Goal: Task Accomplishment & Management: Use online tool/utility

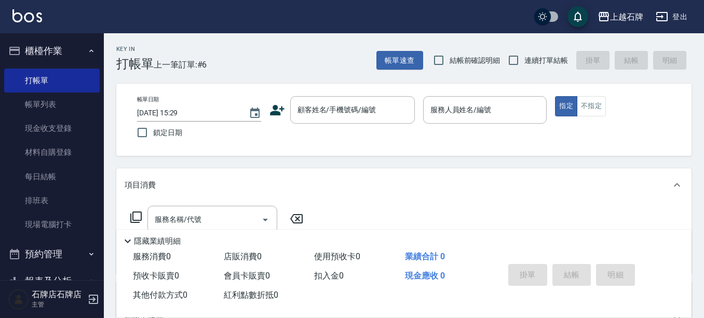
click at [277, 110] on icon at bounding box center [277, 110] width 16 height 16
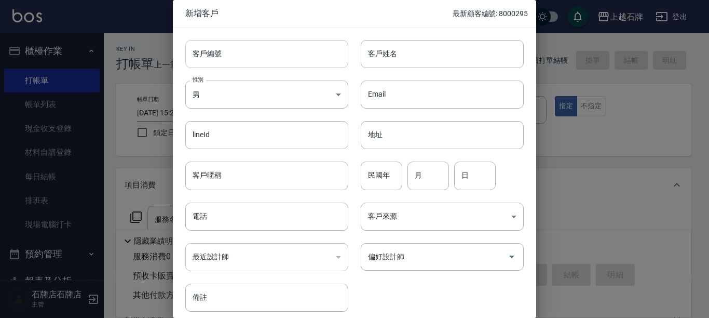
click at [265, 64] on input "客戶編號" at bounding box center [266, 54] width 163 height 28
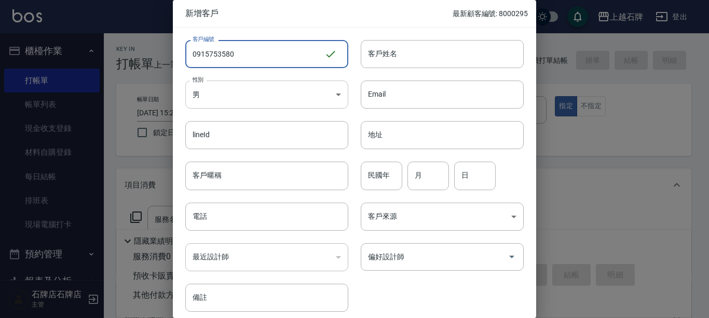
type input "0915753580"
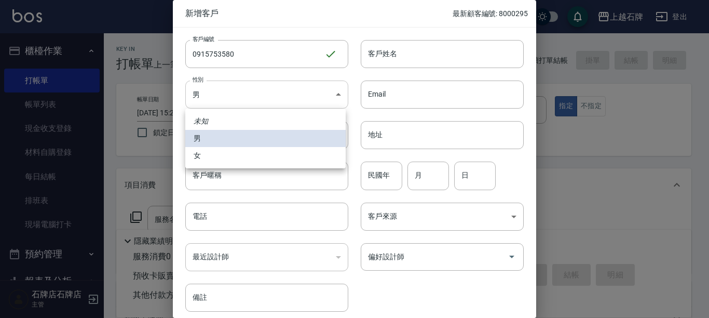
click at [272, 92] on body "上越石牌 登出 櫃檯作業 打帳單 帳單列表 現金收支登錄 材料自購登錄 每日結帳 排班表 現場電腦打卡 預約管理 預約管理 單日預約紀錄 單週預約紀錄 報表及…" at bounding box center [354, 253] width 709 height 506
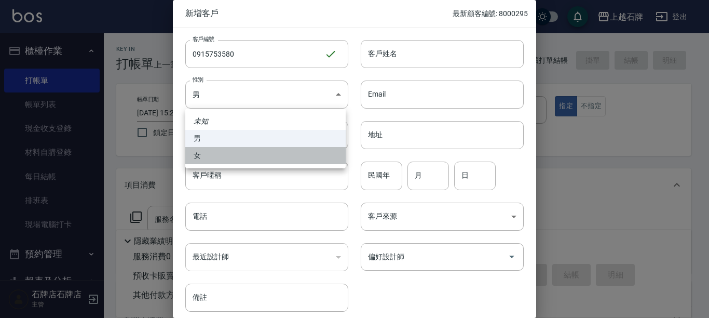
click at [258, 159] on li "女" at bounding box center [265, 155] width 160 height 17
type input "[DEMOGRAPHIC_DATA]"
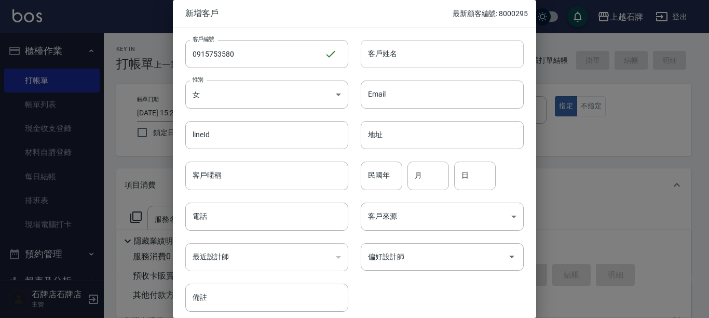
click at [442, 59] on input "客戶姓名" at bounding box center [442, 54] width 163 height 28
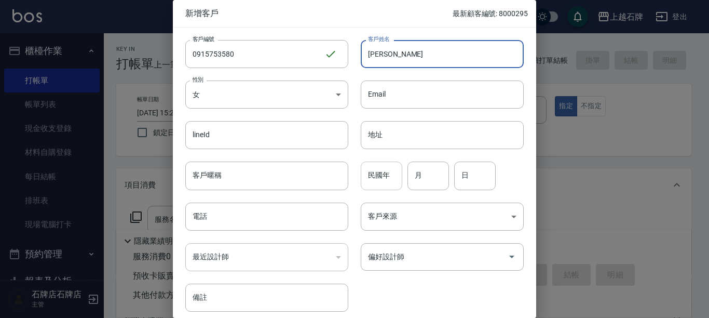
type input "[PERSON_NAME]"
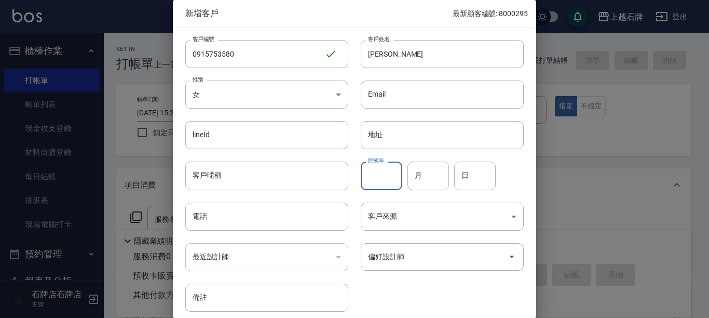
click at [371, 180] on input "民國年" at bounding box center [382, 175] width 42 height 28
type input "68"
click at [428, 181] on input "月" at bounding box center [429, 175] width 42 height 28
type input "04"
click at [480, 177] on input "日" at bounding box center [475, 175] width 42 height 28
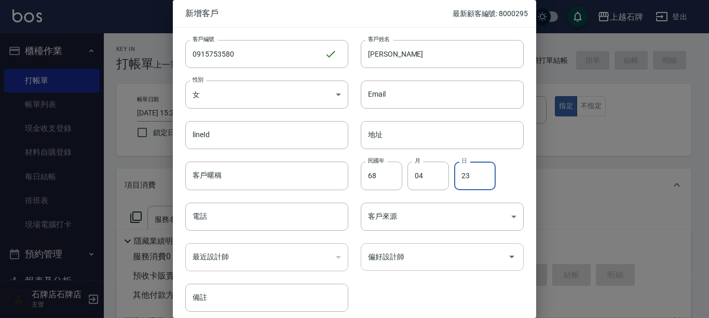
type input "23"
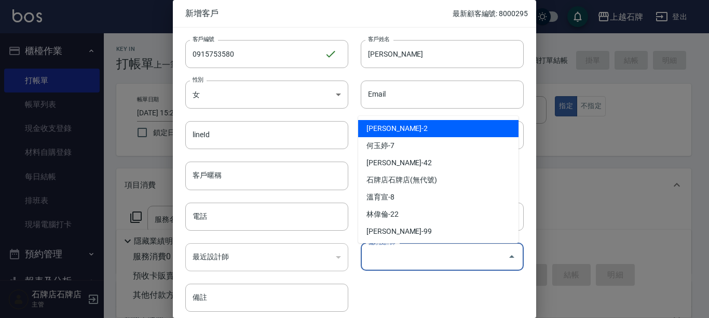
click at [453, 262] on input "偏好設計師" at bounding box center [435, 257] width 138 height 18
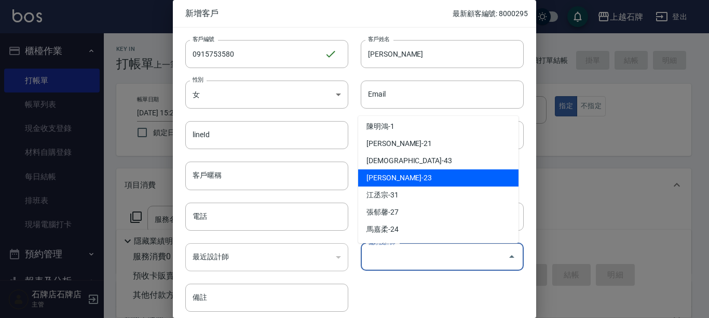
scroll to position [156, 0]
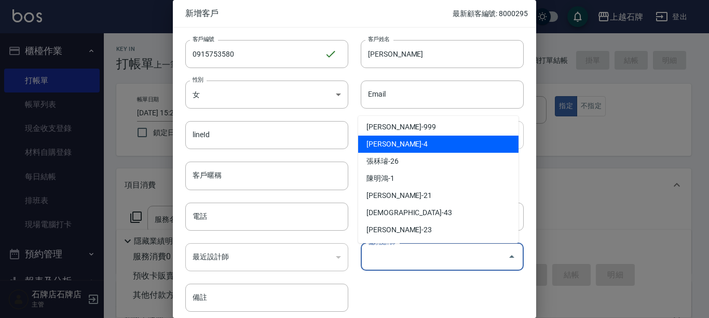
click at [434, 140] on li "[PERSON_NAME]-4" at bounding box center [438, 144] width 160 height 17
type input "[PERSON_NAME]"
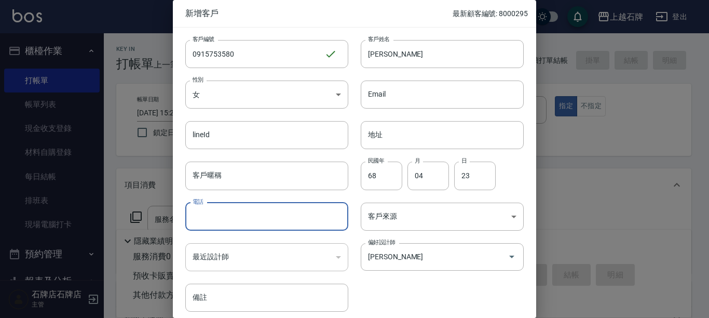
click at [250, 221] on input "電話" at bounding box center [266, 217] width 163 height 28
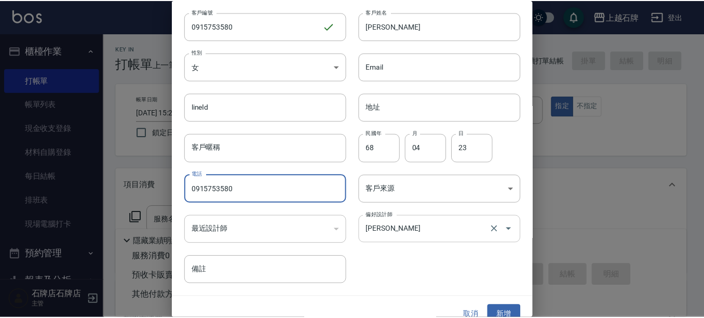
scroll to position [42, 0]
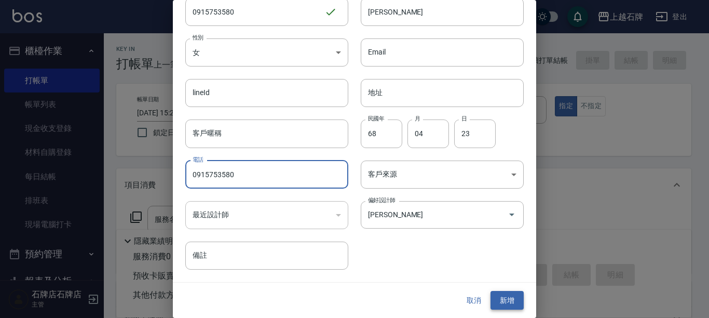
type input "0915753580"
click at [506, 302] on button "新增" at bounding box center [507, 300] width 33 height 19
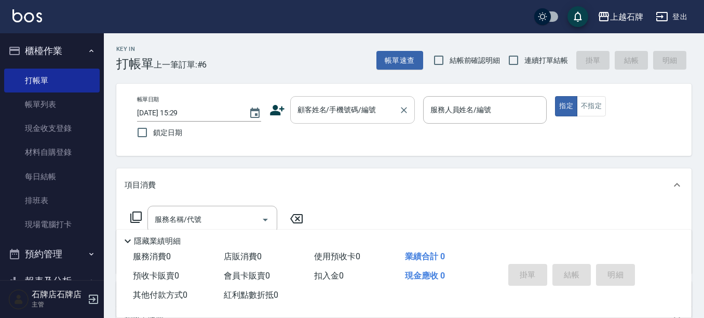
click at [356, 120] on div "顧客姓名/手機號碼/編號" at bounding box center [352, 110] width 125 height 28
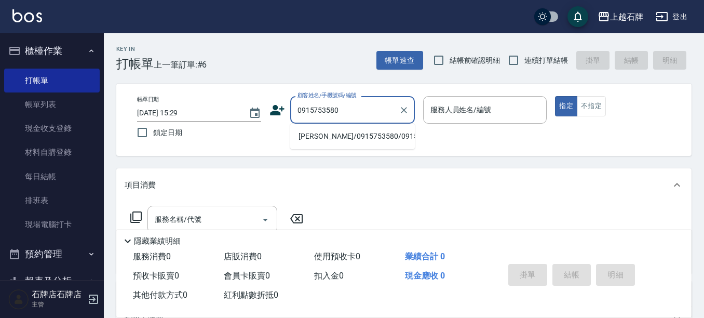
click at [372, 145] on li "[PERSON_NAME]/0915753580/0915753580" at bounding box center [352, 136] width 125 height 17
type input "[PERSON_NAME]/0915753580/0915753580"
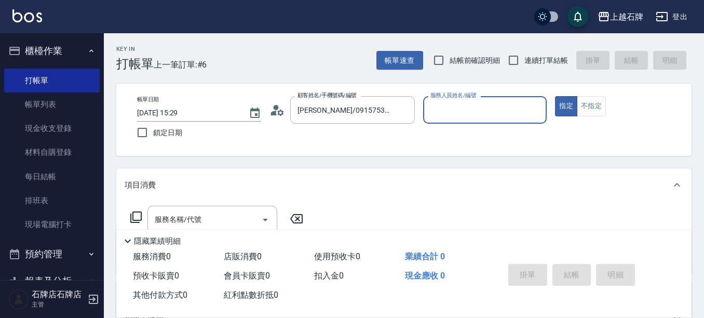
type input "[PERSON_NAME]-4"
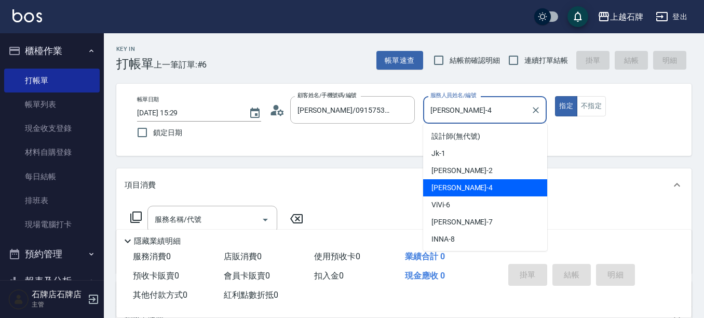
click at [482, 107] on input "[PERSON_NAME]-4" at bounding box center [477, 110] width 99 height 18
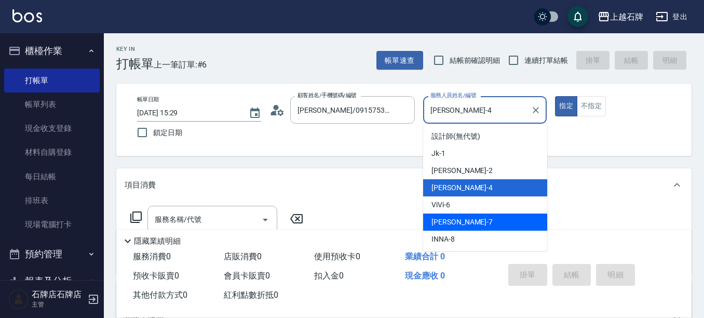
scroll to position [52, 0]
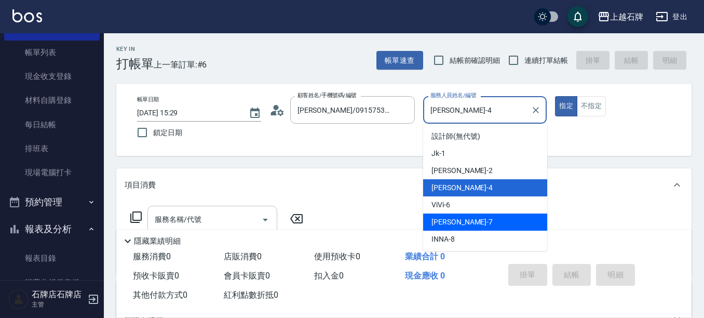
click at [246, 216] on input "服務名稱/代號" at bounding box center [204, 219] width 105 height 18
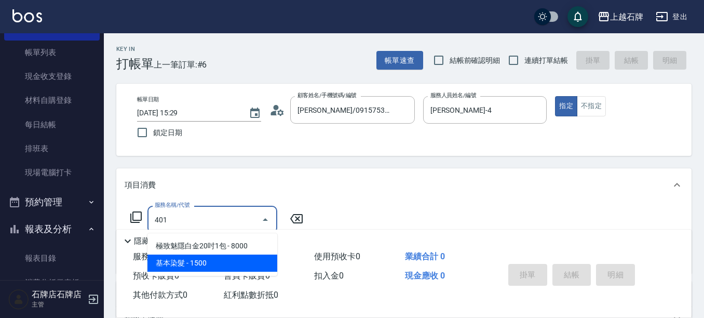
click at [263, 262] on span "基本染髮 - 1500" at bounding box center [212, 262] width 130 height 17
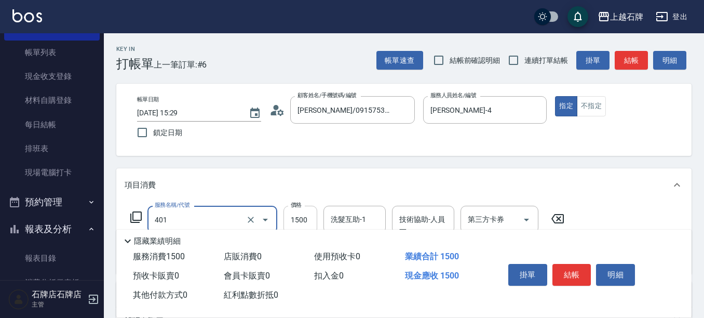
type input "基本染髮(401)"
click at [295, 222] on input "1500" at bounding box center [301, 220] width 34 height 28
type input "4999"
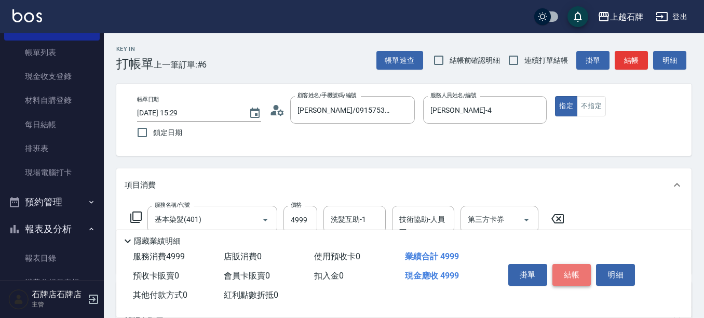
click at [569, 273] on button "結帳" at bounding box center [571, 275] width 39 height 22
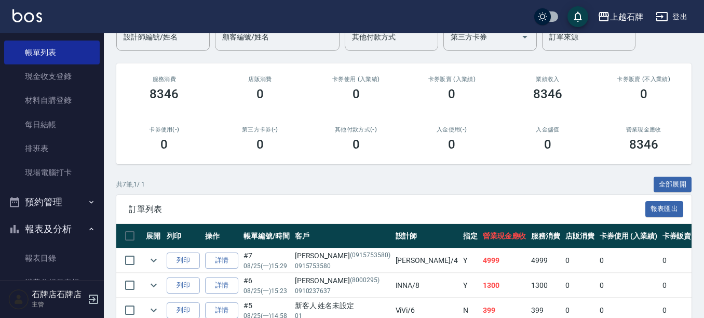
scroll to position [104, 0]
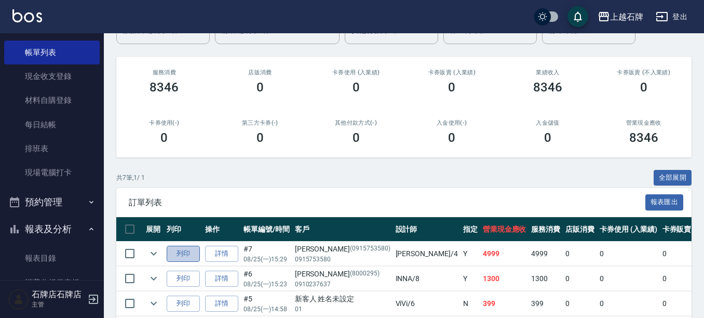
click at [185, 254] on button "列印" at bounding box center [183, 254] width 33 height 16
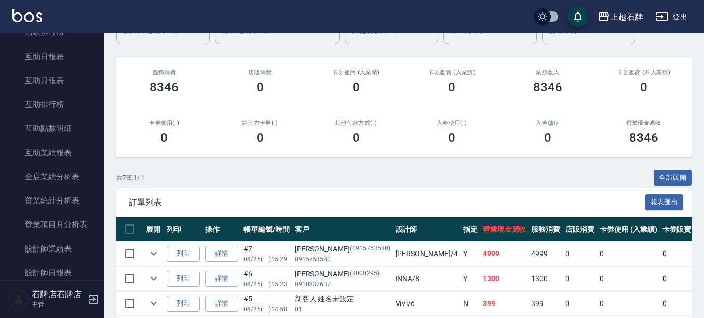
scroll to position [467, 0]
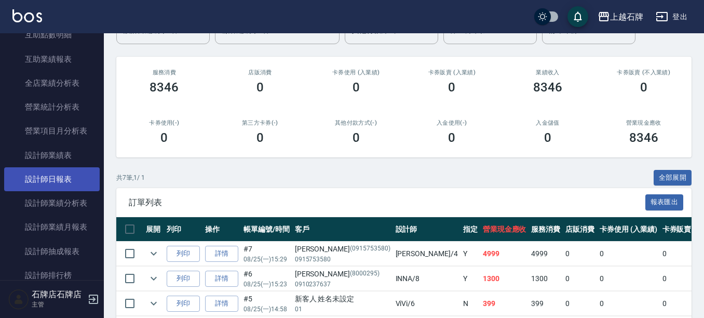
click at [69, 176] on link "設計師日報表" at bounding box center [52, 179] width 96 height 24
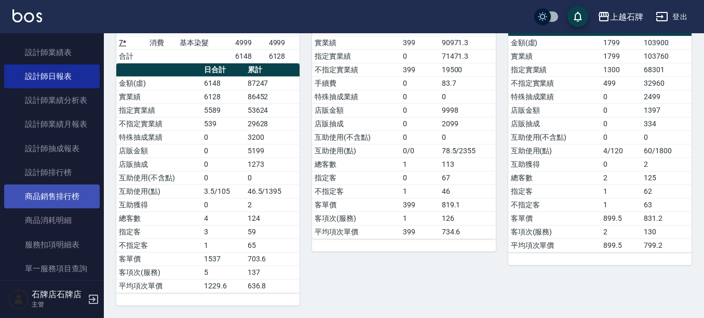
scroll to position [571, 0]
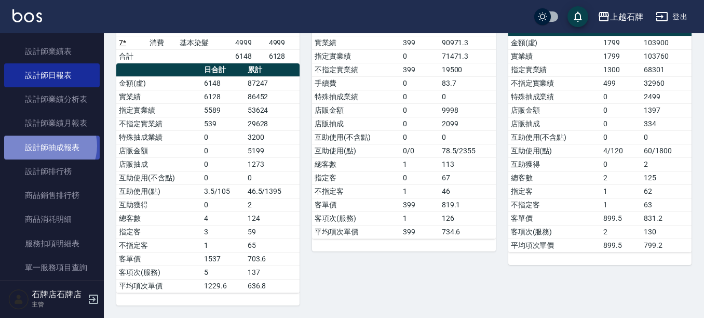
click at [46, 145] on link "設計師抽成報表" at bounding box center [52, 148] width 96 height 24
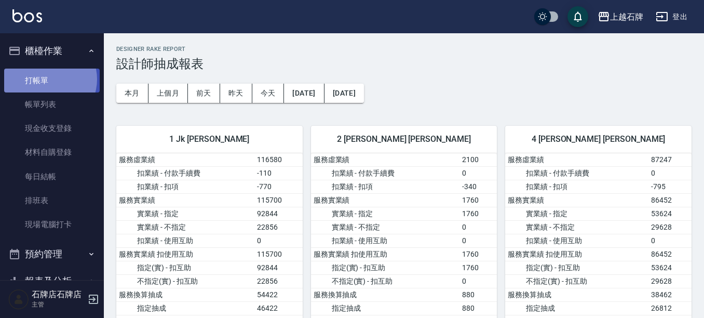
click at [46, 79] on link "打帳單" at bounding box center [52, 81] width 96 height 24
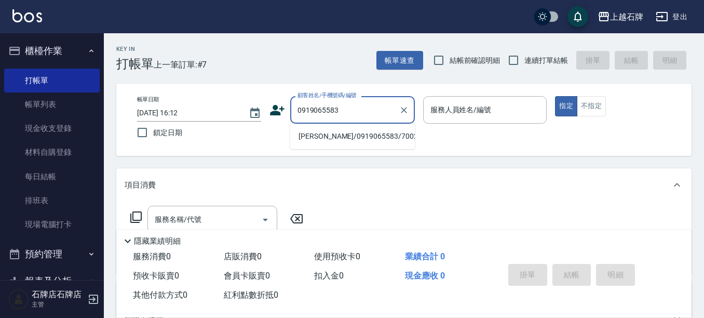
click at [369, 136] on li "[PERSON_NAME]/0919065583/70027" at bounding box center [352, 136] width 125 height 17
type input "[PERSON_NAME]/0919065583/70027"
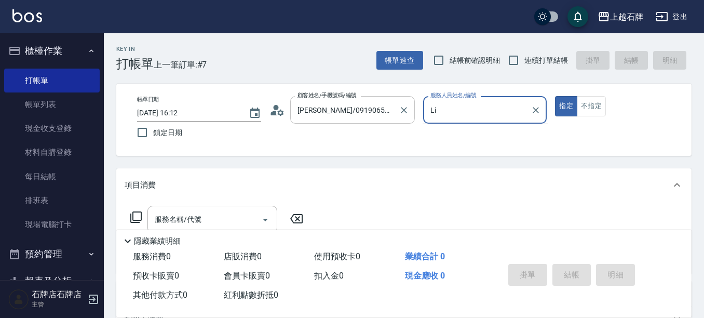
type input "L"
type input "INNA-8"
type button "true"
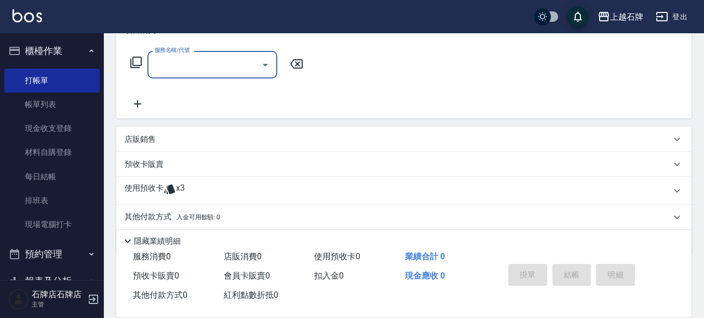
scroll to position [156, 0]
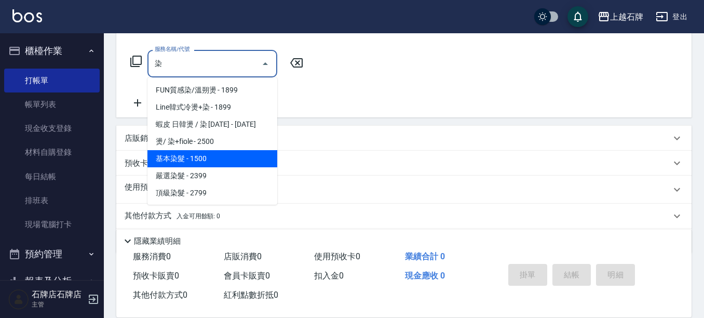
click at [216, 160] on span "基本染髮 - 1500" at bounding box center [212, 158] width 130 height 17
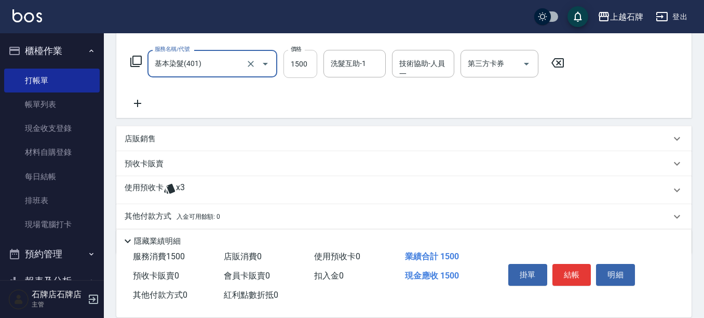
type input "基本染髮(401)"
click at [315, 65] on input "1500" at bounding box center [301, 64] width 34 height 28
type input "2499"
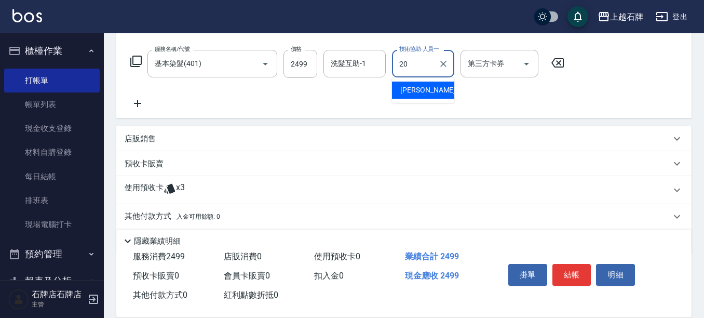
type input "[PERSON_NAME]-20"
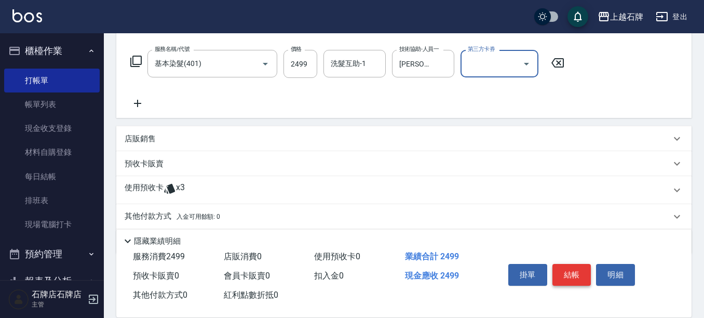
click at [575, 273] on button "結帳" at bounding box center [571, 275] width 39 height 22
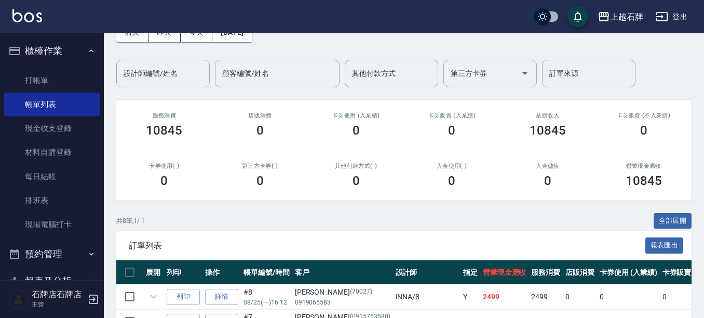
scroll to position [156, 0]
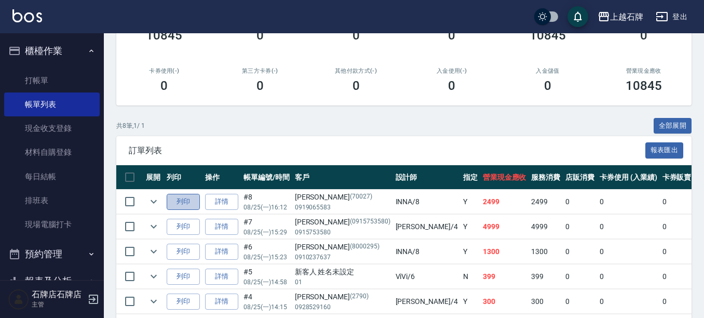
click at [169, 194] on button "列印" at bounding box center [183, 202] width 33 height 16
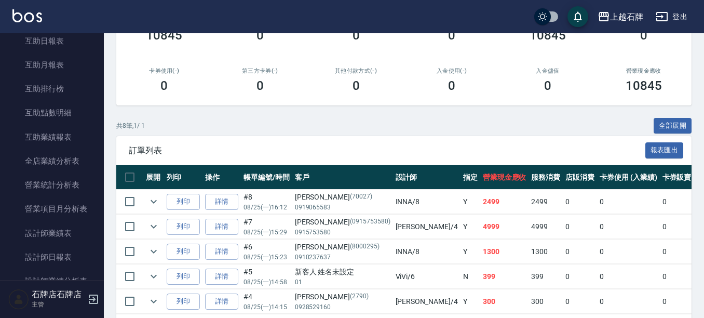
scroll to position [415, 0]
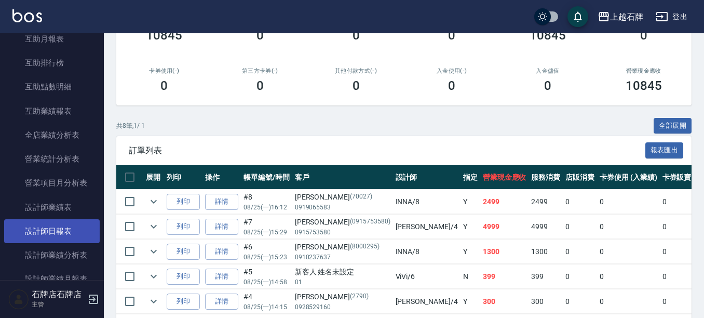
click at [41, 228] on link "設計師日報表" at bounding box center [52, 231] width 96 height 24
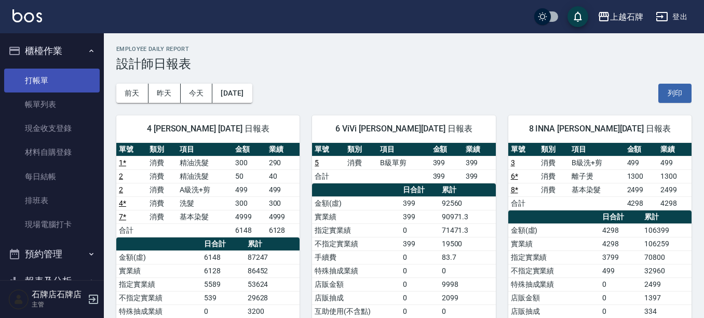
click at [50, 87] on link "打帳單" at bounding box center [52, 81] width 96 height 24
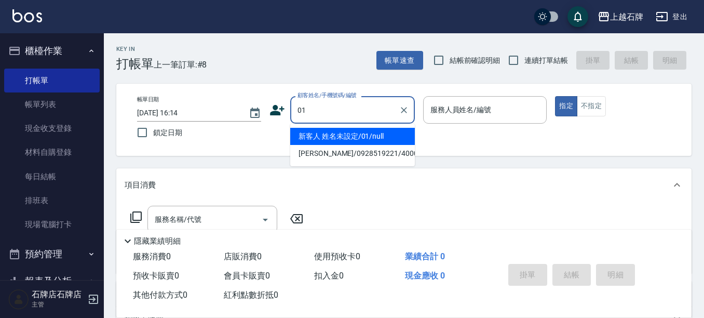
type input "新客人 姓名未設定/01/null"
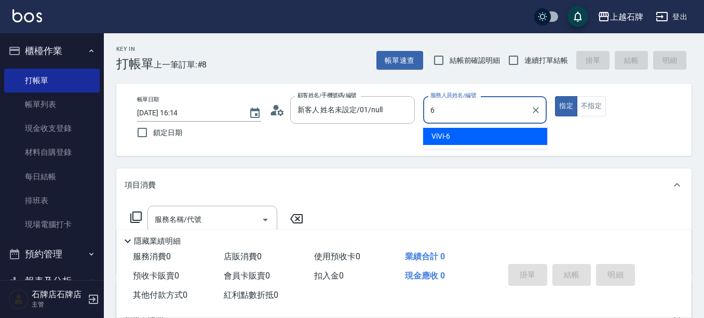
type input "ViVi-6"
type button "true"
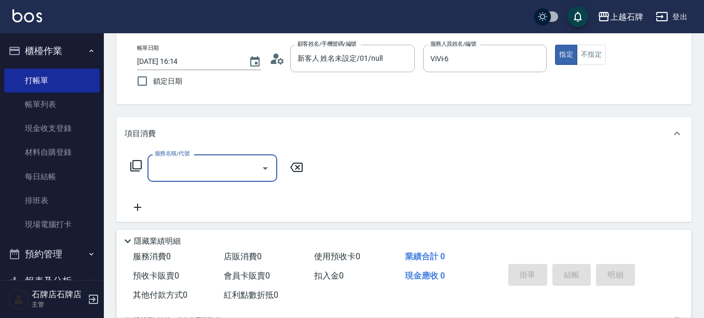
scroll to position [52, 0]
click at [222, 173] on input "服務名稱/代號" at bounding box center [204, 167] width 105 height 18
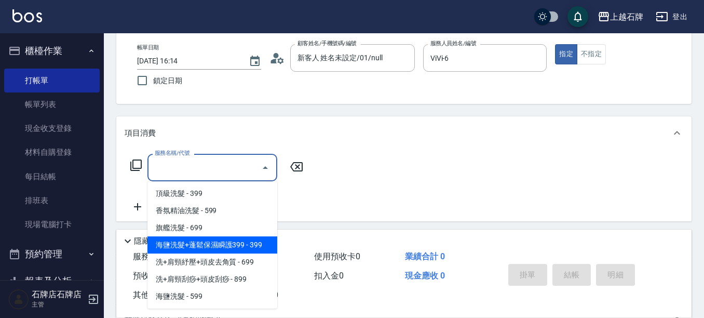
click at [215, 240] on span "海鹽洗髮+蓬鬆保濕瞬護399 - 399" at bounding box center [212, 244] width 130 height 17
type input "海鹽洗髮+蓬鬆保濕瞬護399(107)"
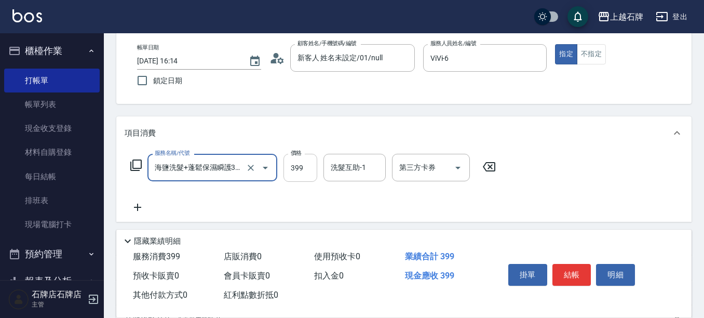
click at [307, 166] on input "399" at bounding box center [301, 168] width 34 height 28
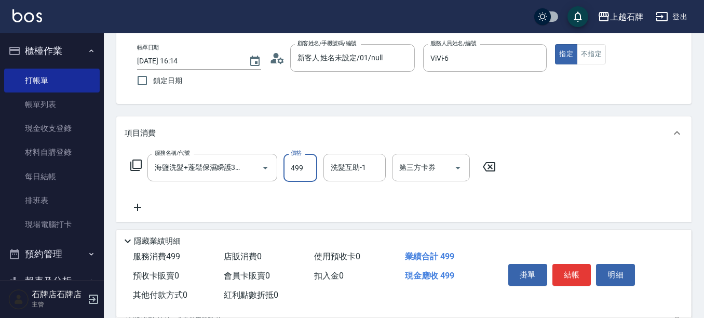
type input "499"
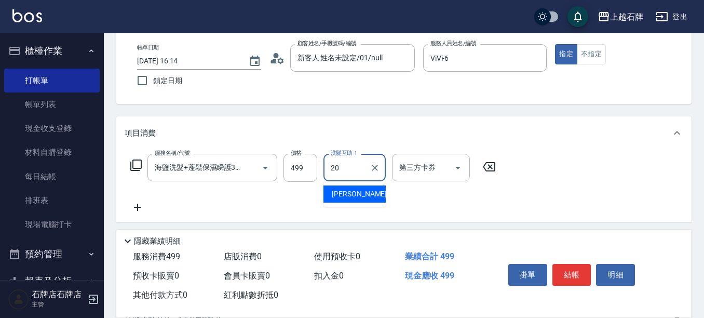
type input "[PERSON_NAME]-20"
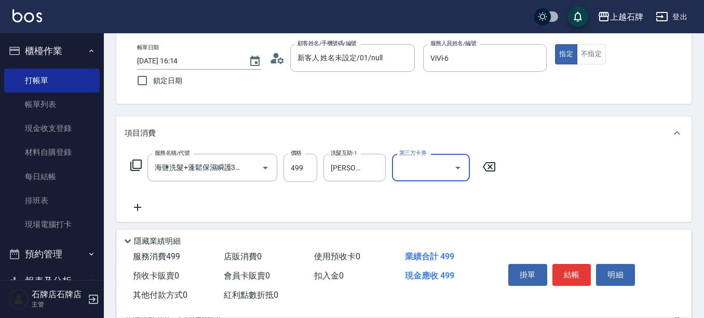
scroll to position [0, 0]
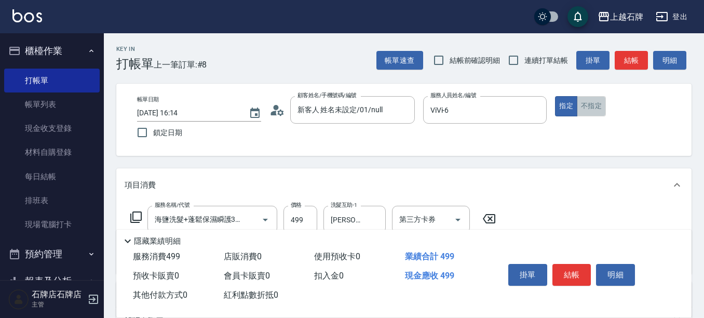
click at [586, 109] on button "不指定" at bounding box center [591, 106] width 29 height 20
click at [631, 57] on button "結帳" at bounding box center [631, 60] width 33 height 19
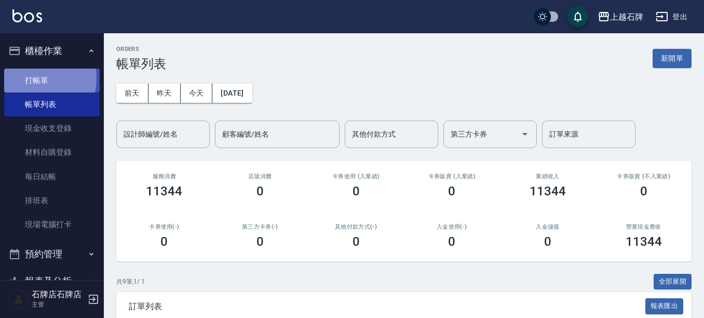
click at [16, 77] on link "打帳單" at bounding box center [52, 81] width 96 height 24
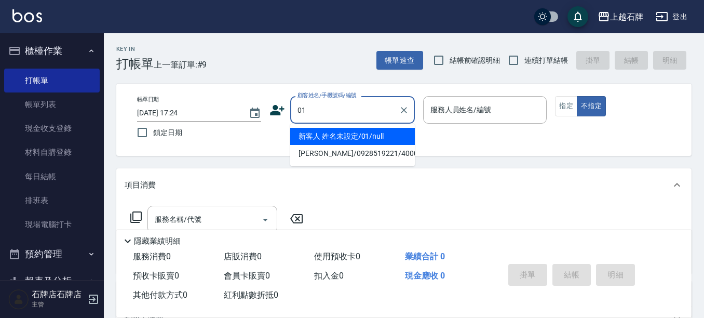
type input "新客人 姓名未設定/01/null"
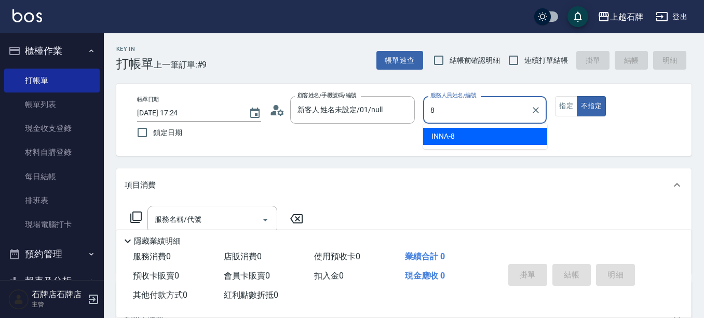
type input "INNA-8"
type button "false"
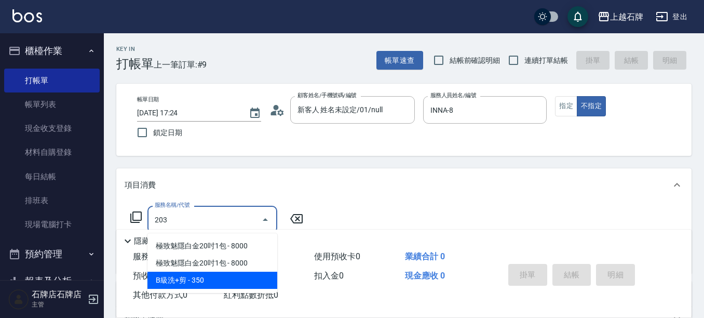
type input "B級洗+剪(203)"
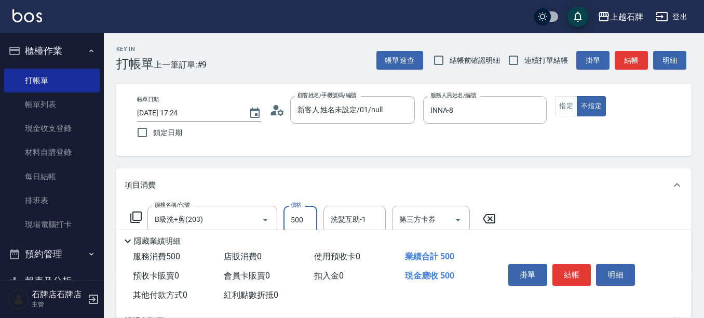
type input "500"
type input "[PERSON_NAME]-20"
click at [568, 267] on button "結帳" at bounding box center [571, 275] width 39 height 22
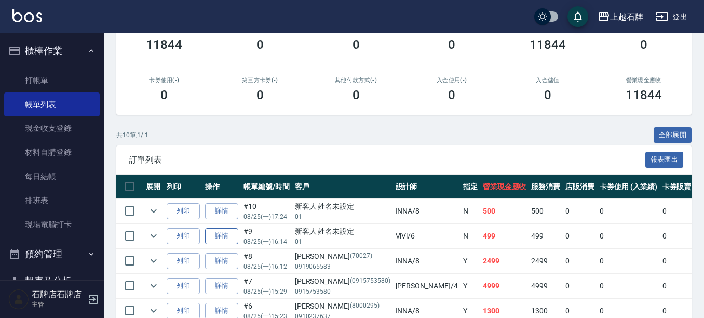
scroll to position [156, 0]
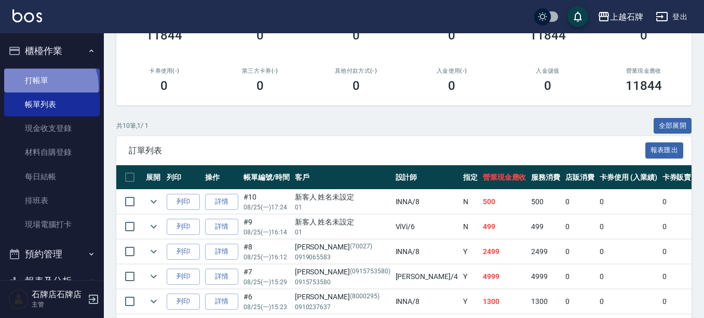
click at [46, 86] on link "打帳單" at bounding box center [52, 81] width 96 height 24
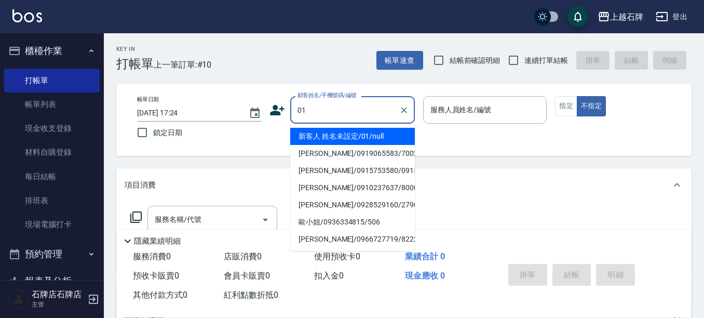
type input "新客人 姓名未設定/01/null"
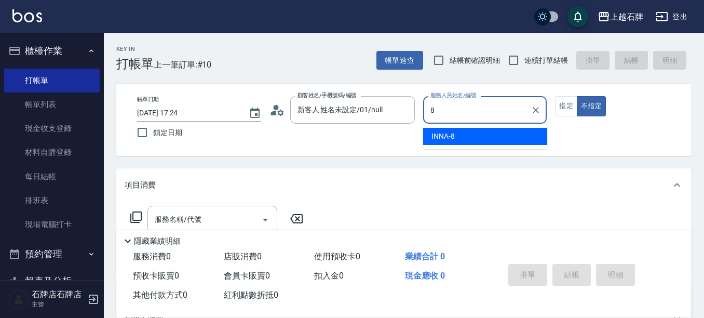
type input "INNA-8"
type button "false"
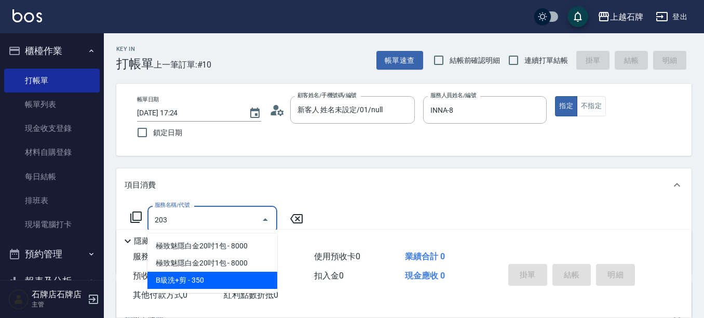
type input "B級洗+剪(203)"
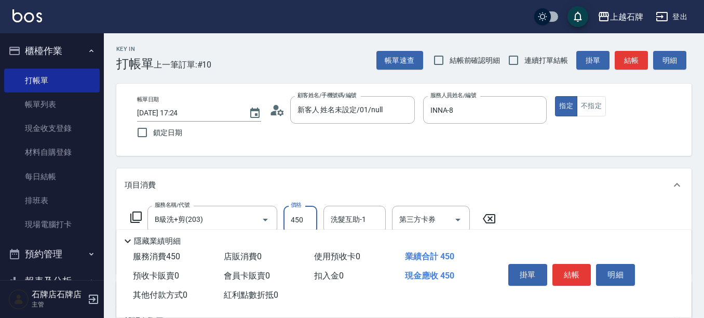
type input "450"
click at [567, 265] on button "結帳" at bounding box center [571, 275] width 39 height 22
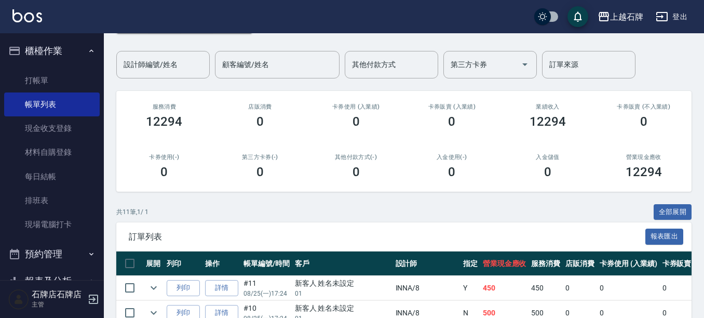
scroll to position [156, 0]
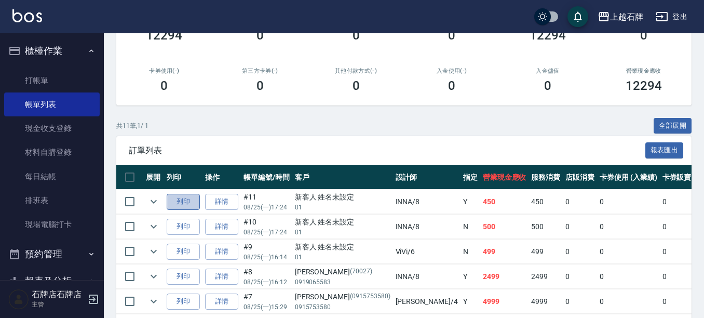
click at [168, 203] on button "列印" at bounding box center [183, 202] width 33 height 16
click at [194, 230] on button "列印" at bounding box center [183, 227] width 33 height 16
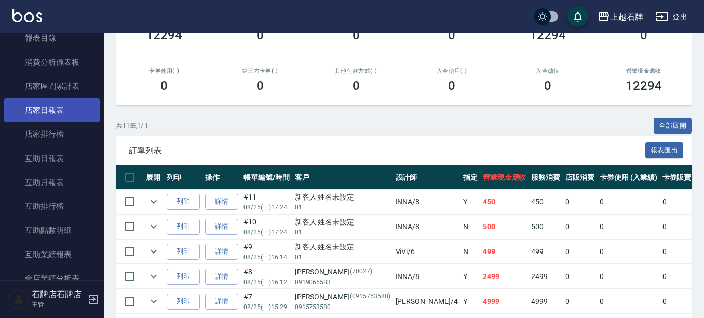
scroll to position [415, 0]
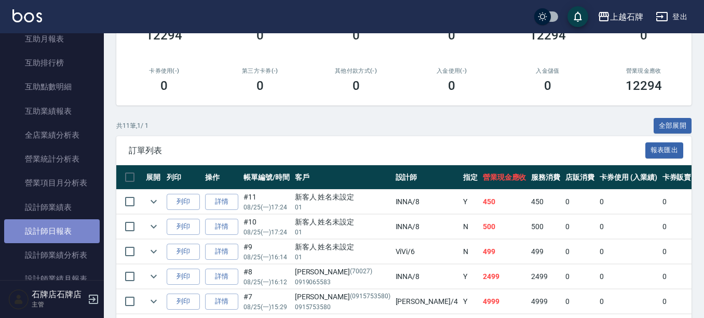
click at [77, 220] on link "設計師日報表" at bounding box center [52, 231] width 96 height 24
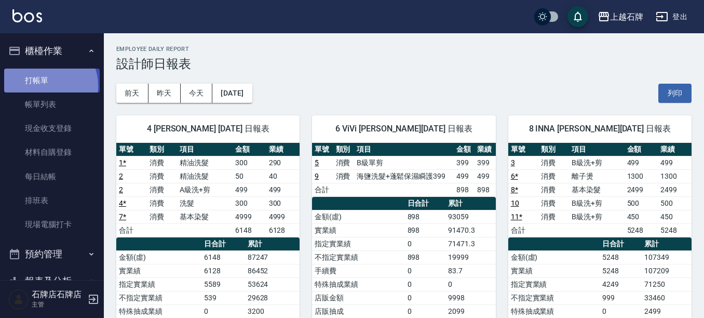
click at [44, 85] on link "打帳單" at bounding box center [52, 81] width 96 height 24
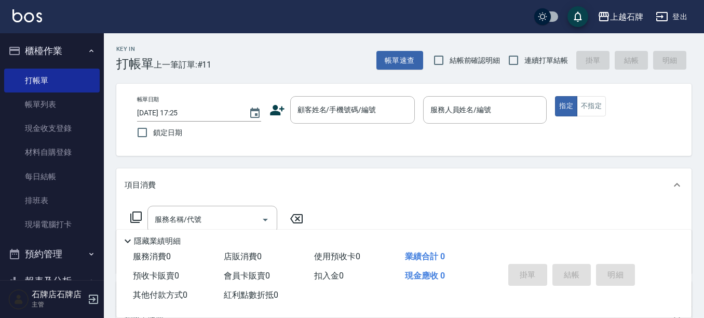
click at [534, 192] on div "項目消費" at bounding box center [403, 184] width 575 height 33
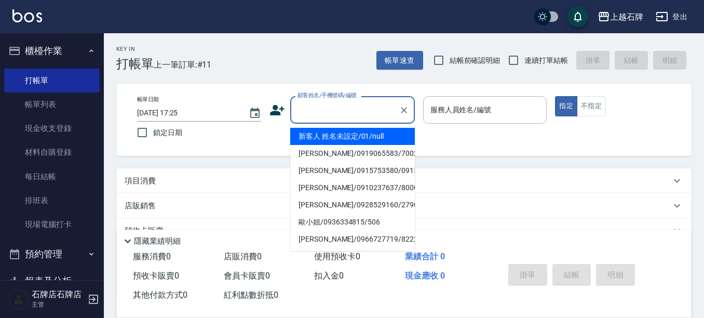
click at [335, 110] on input "顧客姓名/手機號碼/編號" at bounding box center [345, 110] width 100 height 18
click at [331, 134] on li "新客人 姓名未設定/01/null" at bounding box center [352, 136] width 125 height 17
type input "新客人 姓名未設定/01/null"
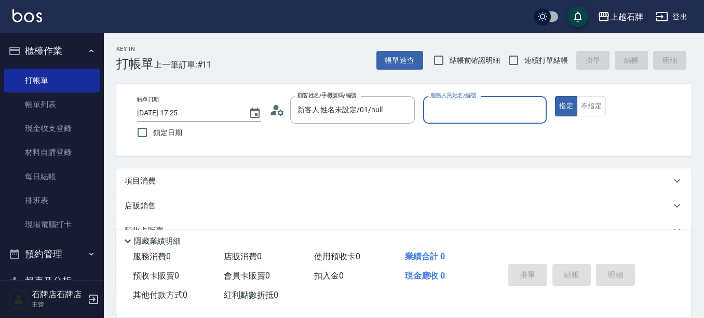
click at [454, 113] on input "服務人員姓名/編號" at bounding box center [485, 110] width 115 height 18
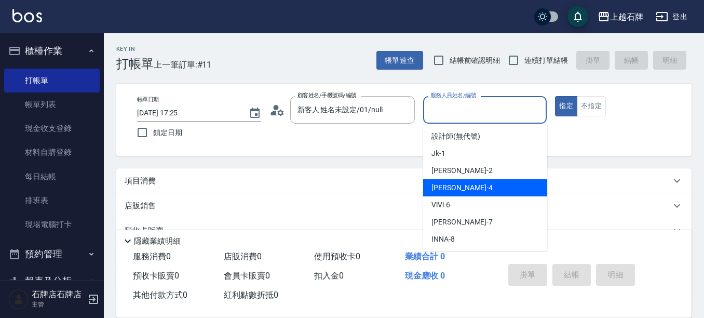
click at [465, 188] on div "[PERSON_NAME] -4" at bounding box center [485, 187] width 124 height 17
type input "[PERSON_NAME]-4"
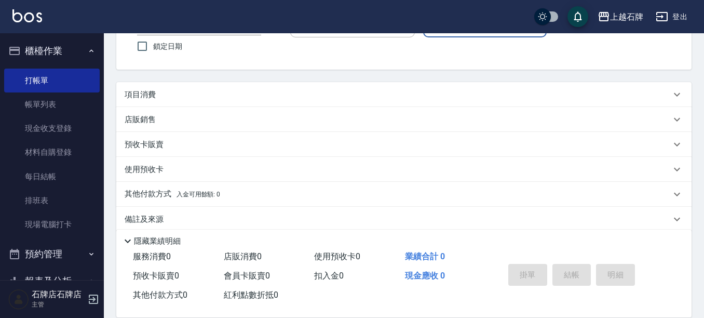
scroll to position [100, 0]
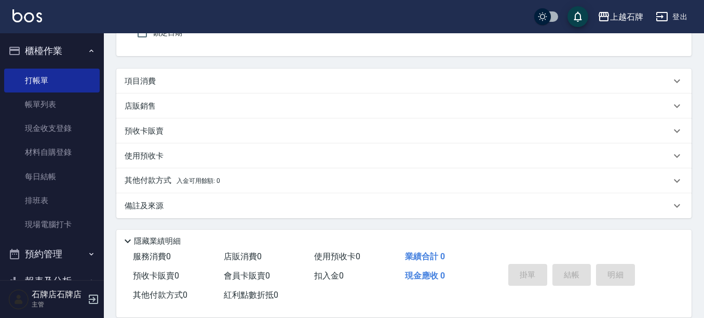
click at [164, 83] on div "項目消費" at bounding box center [398, 81] width 546 height 11
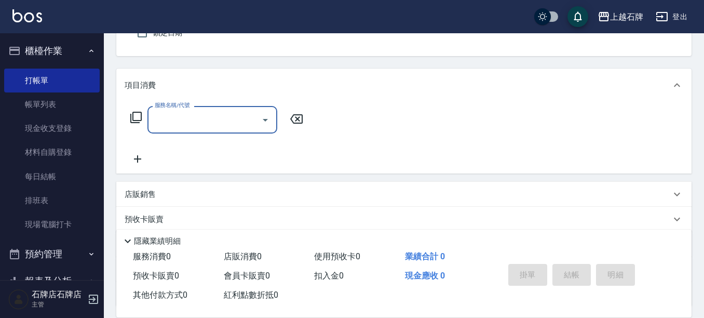
scroll to position [1, 0]
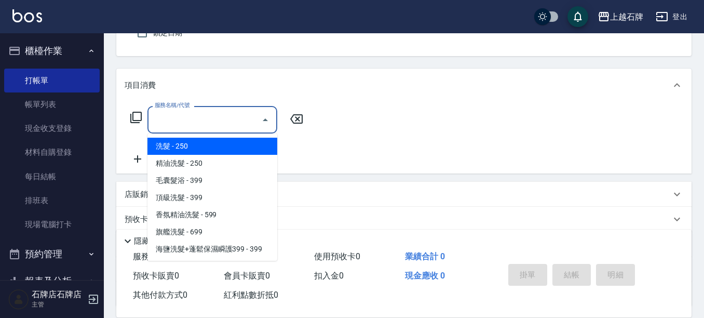
click at [186, 123] on input "服務名稱/代號" at bounding box center [204, 120] width 105 height 18
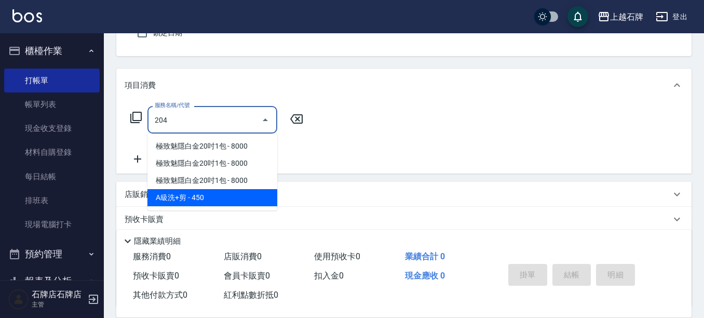
click at [265, 198] on span "A級洗+剪 - 450" at bounding box center [212, 197] width 130 height 17
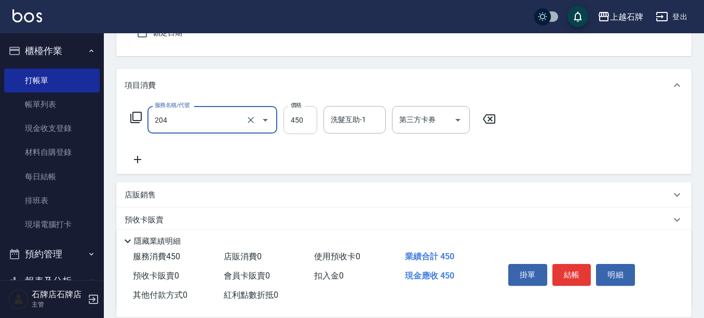
type input "A級洗+剪(204)"
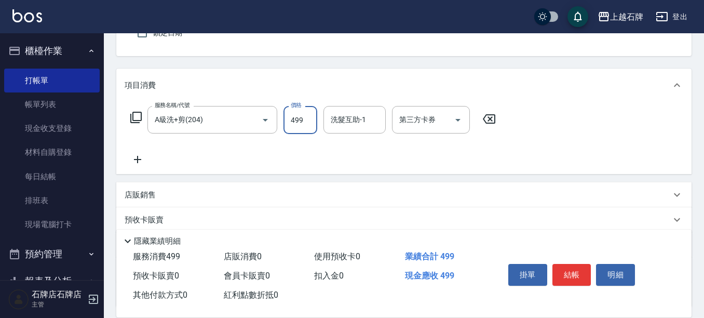
type input "499"
drag, startPoint x: 591, startPoint y: 121, endPoint x: 573, endPoint y: 116, distance: 18.8
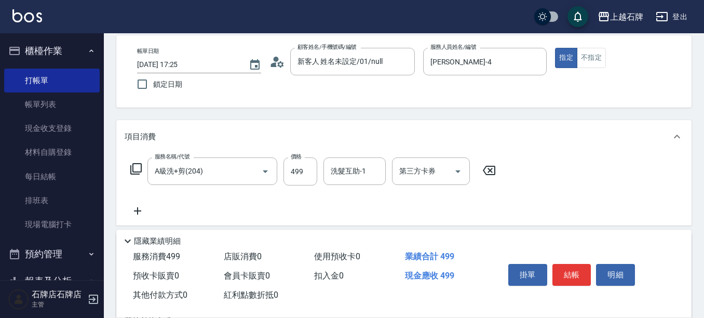
scroll to position [0, 0]
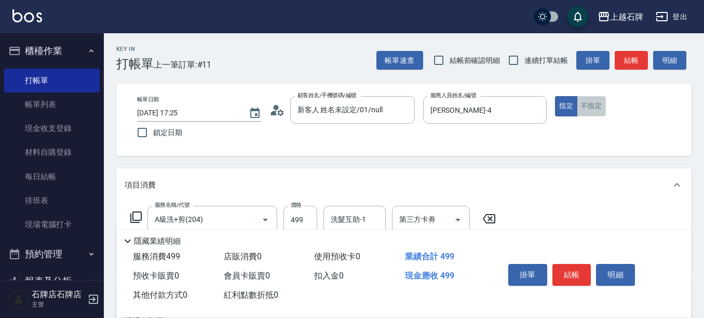
click at [598, 110] on button "不指定" at bounding box center [591, 106] width 29 height 20
click at [573, 273] on button "結帳" at bounding box center [571, 275] width 39 height 22
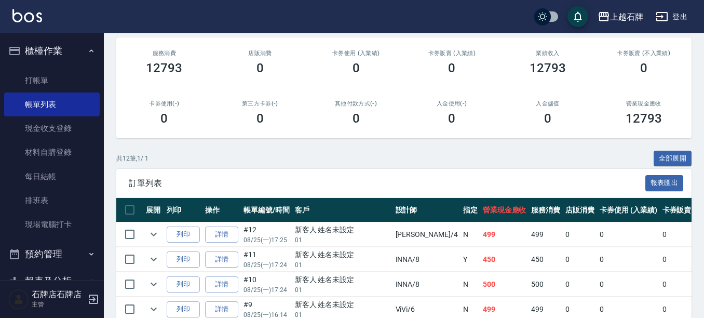
scroll to position [156, 0]
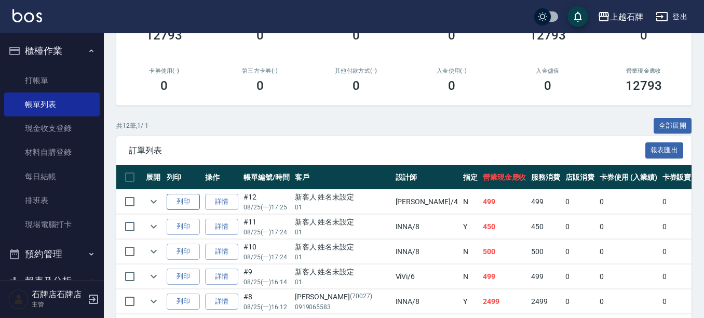
click at [181, 206] on button "列印" at bounding box center [183, 202] width 33 height 16
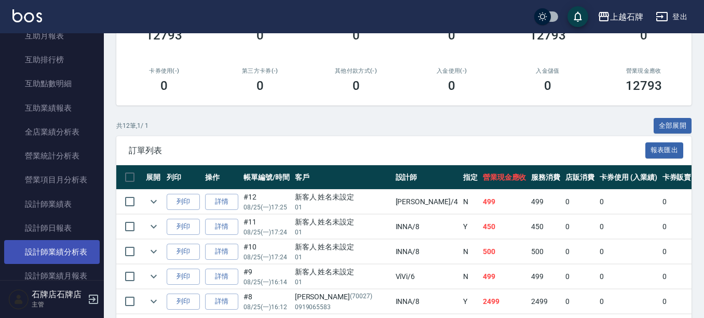
scroll to position [519, 0]
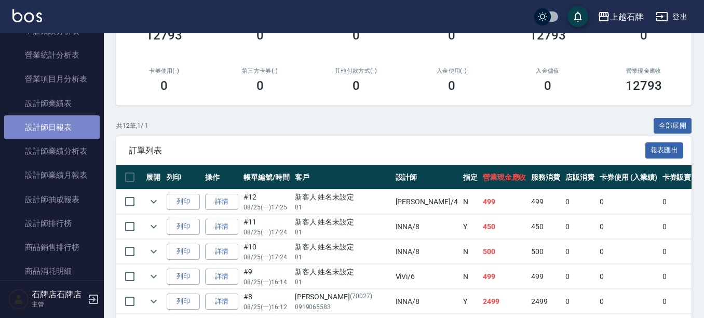
click at [60, 126] on link "設計師日報表" at bounding box center [52, 127] width 96 height 24
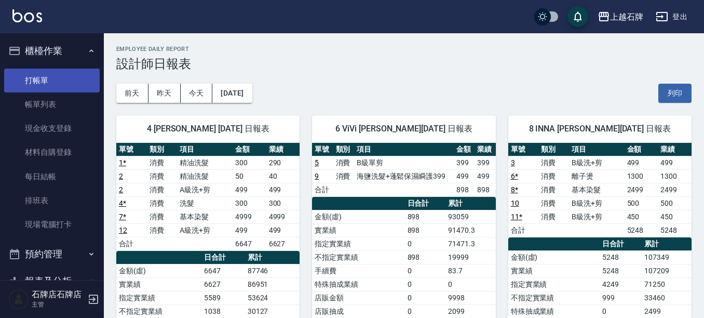
click at [76, 81] on link "打帳單" at bounding box center [52, 81] width 96 height 24
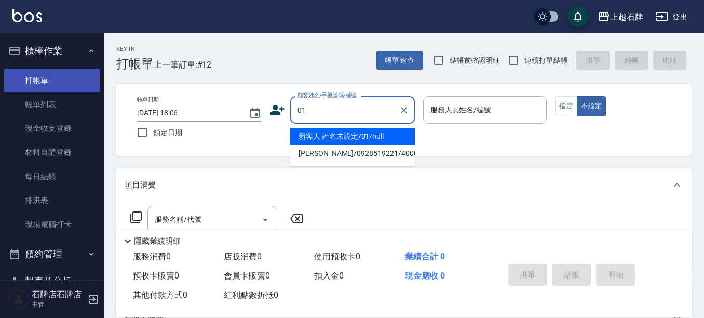
type input "新客人 姓名未設定/01/null"
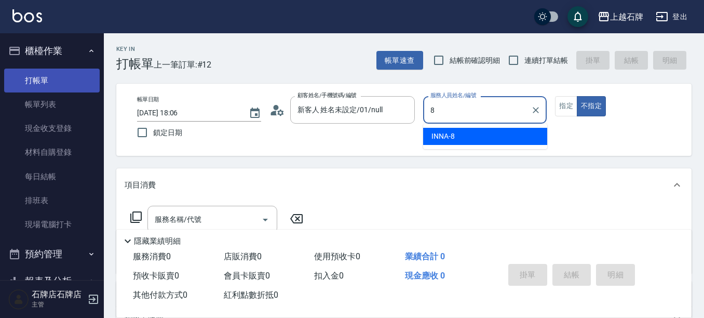
type input "INNA-8"
type button "false"
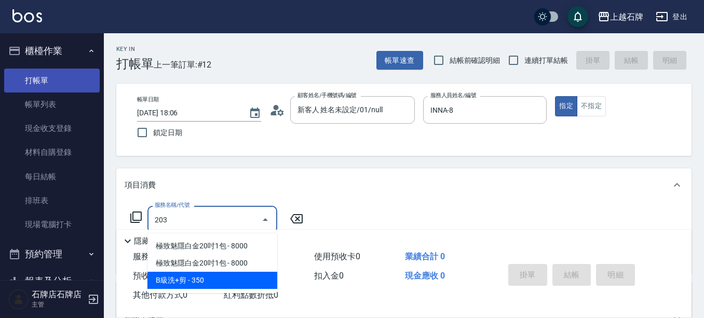
type input "B級洗+剪(203)"
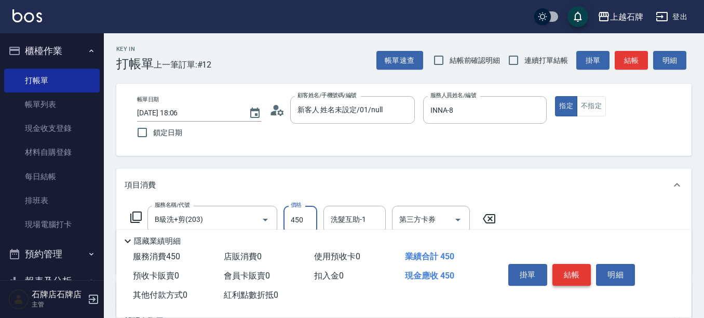
type input "450"
click at [579, 266] on button "結帳" at bounding box center [571, 275] width 39 height 22
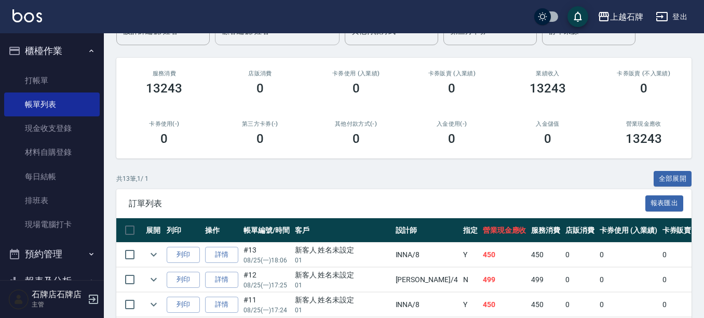
scroll to position [208, 0]
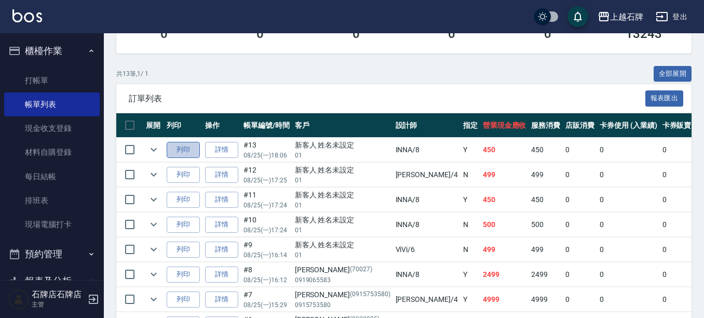
click at [192, 151] on button "列印" at bounding box center [183, 150] width 33 height 16
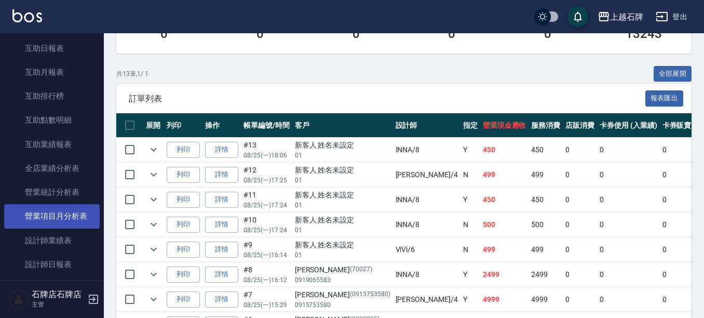
scroll to position [415, 0]
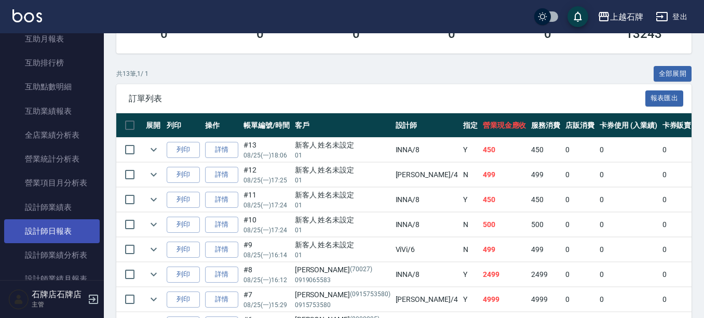
click at [63, 236] on link "設計師日報表" at bounding box center [52, 231] width 96 height 24
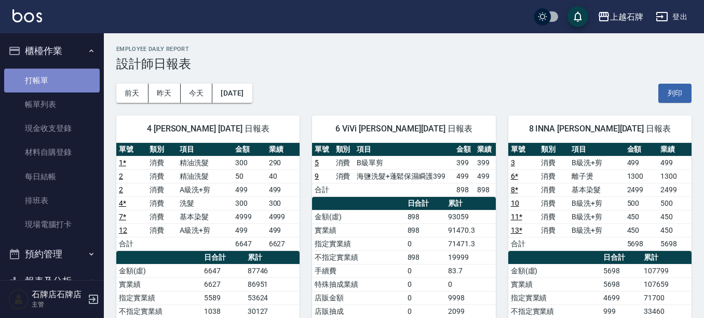
click at [52, 79] on link "打帳單" at bounding box center [52, 81] width 96 height 24
